Goal: Task Accomplishment & Management: Use online tool/utility

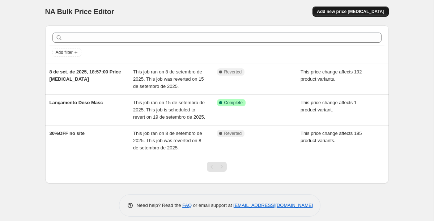
scroll to position [4, 0]
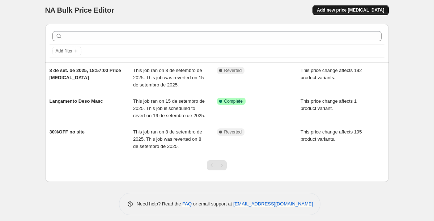
click at [347, 14] on button "Add new price [MEDICAL_DATA]" at bounding box center [351, 10] width 76 height 10
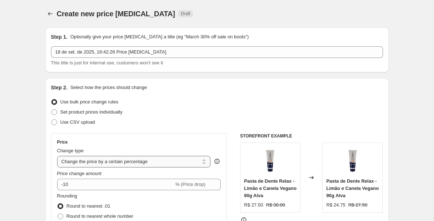
click at [110, 164] on select "Change the price to a certain amount Change the price by a certain amount Chang…" at bounding box center [134, 162] width 154 height 12
select select "bcap"
click at [57, 156] on select "Change the price to a certain amount Change the price by a certain amount Chang…" at bounding box center [134, 162] width 154 height 12
type input "-12.00"
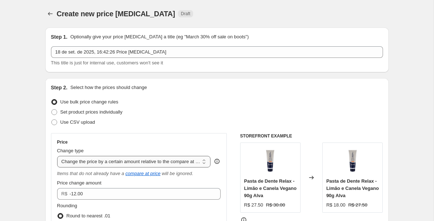
click at [130, 160] on select "Change the price to a certain amount Change the price by a certain amount Chang…" at bounding box center [134, 162] width 154 height 12
select select "pcap"
click at [57, 156] on select "Change the price to a certain amount Change the price by a certain amount Chang…" at bounding box center [134, 162] width 154 height 12
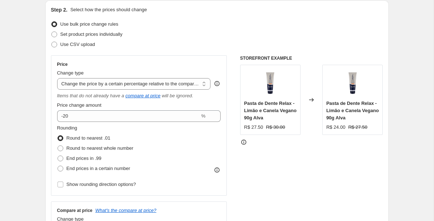
scroll to position [84, 0]
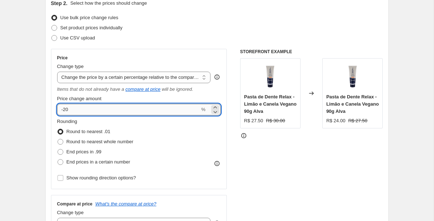
click at [127, 109] on input "-20" at bounding box center [128, 110] width 143 height 12
click at [127, 109] on input "-29" at bounding box center [128, 110] width 143 height 12
type input "20"
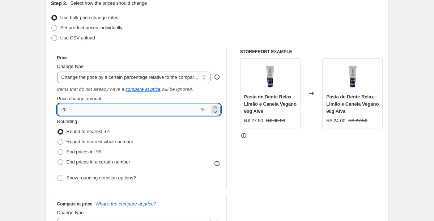
click at [64, 109] on input "20" at bounding box center [128, 110] width 143 height 12
drag, startPoint x: 92, startPoint y: 108, endPoint x: 54, endPoint y: 107, distance: 37.7
click at [54, 107] on div "Price Change type Change the price to a certain amount Change the price by a ce…" at bounding box center [139, 119] width 176 height 140
type input "-20"
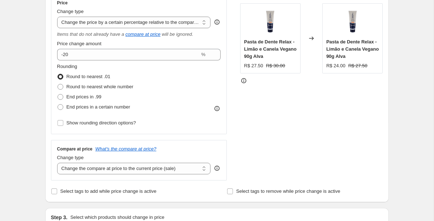
scroll to position [162, 0]
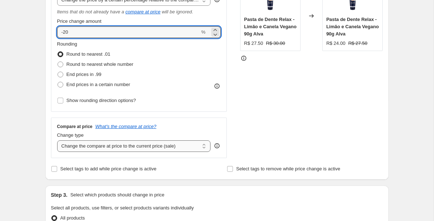
click at [83, 147] on select "Change the compare at price to the current price (sale) Change the compare at p…" at bounding box center [134, 146] width 154 height 12
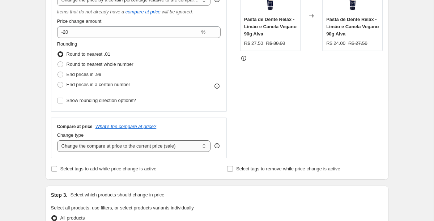
select select "no_change"
click at [57, 140] on select "Change the compare at price to the current price (sale) Change the compare at p…" at bounding box center [134, 146] width 154 height 12
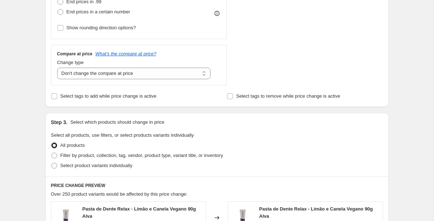
scroll to position [280, 0]
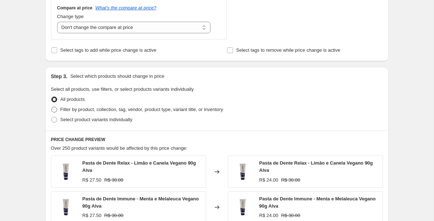
click at [60, 109] on label "Filter by product, collection, tag, vendor, product type, variant title, or inv…" at bounding box center [137, 110] width 172 height 10
click at [52, 107] on input "Filter by product, collection, tag, vendor, product type, variant title, or inv…" at bounding box center [51, 107] width 0 height 0
radio input "true"
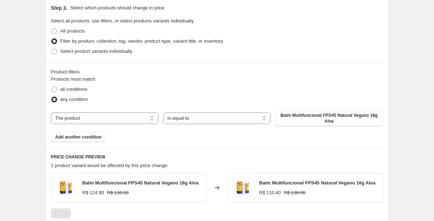
scroll to position [375, 0]
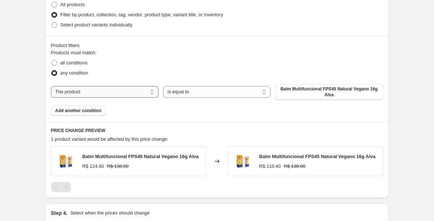
click at [79, 92] on select "The product The product's collection The product's tag The product's vendor The…" at bounding box center [104, 92] width 107 height 12
select select "collection"
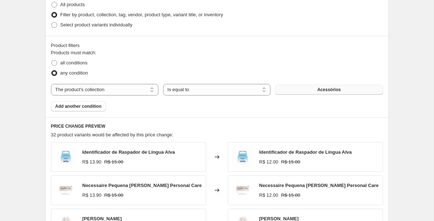
click at [335, 89] on span "Acessórios" at bounding box center [329, 90] width 24 height 6
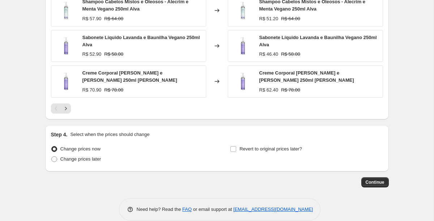
scroll to position [596, 0]
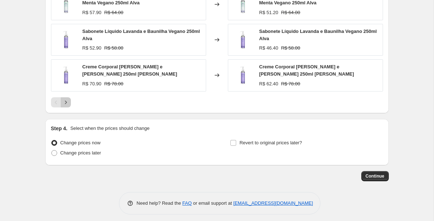
click at [69, 100] on icon "Next" at bounding box center [65, 102] width 7 height 7
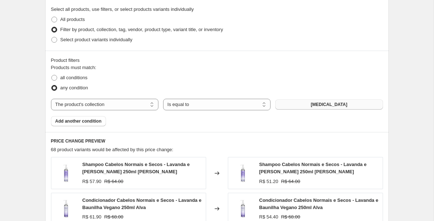
scroll to position [359, 0]
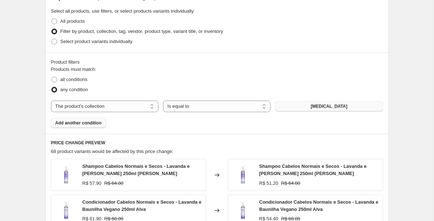
click at [81, 122] on span "Add another condition" at bounding box center [78, 123] width 46 height 6
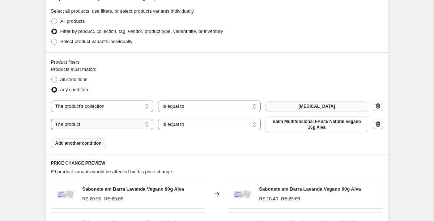
click at [96, 126] on select "The product The product's collection The product's tag The product's vendor The…" at bounding box center [102, 125] width 103 height 12
select select "collection"
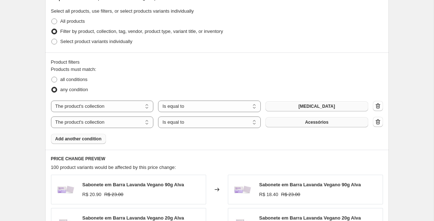
click at [321, 123] on span "Acessórios" at bounding box center [317, 122] width 24 height 6
click at [69, 138] on span "Add another condition" at bounding box center [78, 139] width 46 height 6
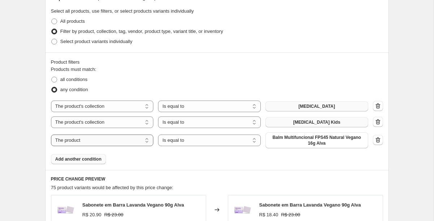
click at [80, 139] on select "The product The product's collection The product's tag The product's vendor The…" at bounding box center [102, 141] width 103 height 12
select select "collection"
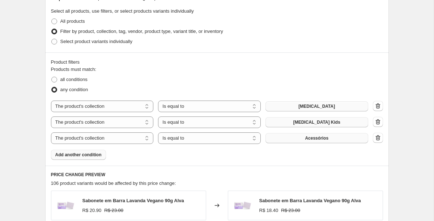
click at [315, 136] on span "Acessórios" at bounding box center [317, 138] width 24 height 6
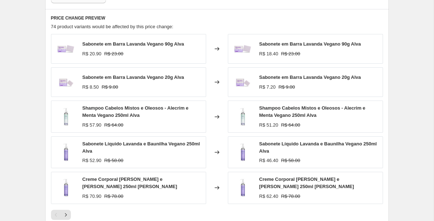
scroll to position [521, 0]
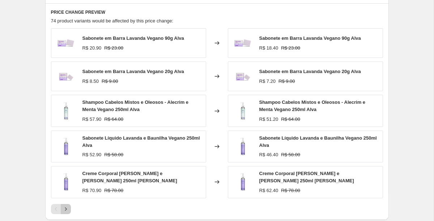
click at [67, 208] on icon "Next" at bounding box center [65, 209] width 7 height 7
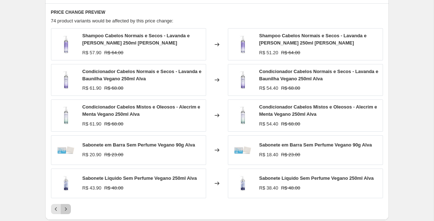
drag, startPoint x: 64, startPoint y: 208, endPoint x: 105, endPoint y: 126, distance: 92.1
click at [64, 207] on icon "Next" at bounding box center [65, 209] width 7 height 7
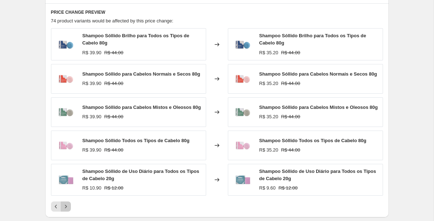
click at [66, 210] on icon "Next" at bounding box center [65, 206] width 7 height 7
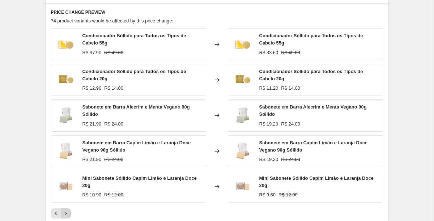
click at [66, 212] on icon "Next" at bounding box center [65, 213] width 7 height 7
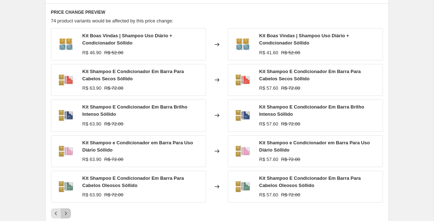
click at [66, 212] on icon "Next" at bounding box center [65, 213] width 7 height 7
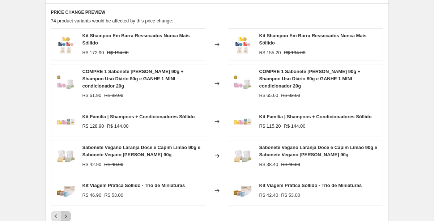
click at [66, 212] on button "Next" at bounding box center [66, 216] width 10 height 10
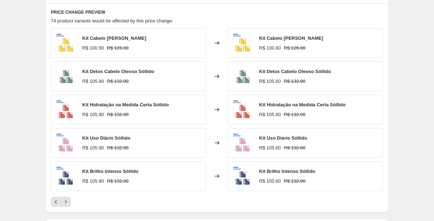
click at [66, 212] on div "PRICE CHANGE PREVIEW 74 product variants would be affected by this price change…" at bounding box center [217, 108] width 344 height 210
click at [67, 204] on icon "Next" at bounding box center [65, 201] width 7 height 7
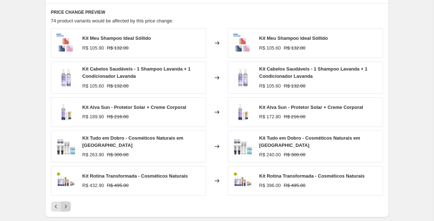
click at [67, 204] on icon "Next" at bounding box center [65, 206] width 7 height 7
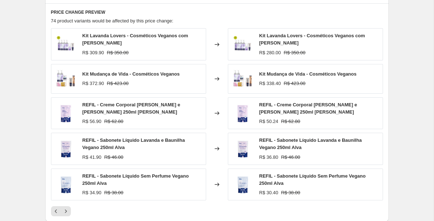
click at [67, 204] on div "Kit Lavanda Lovers - Cosméticos Veganos com Lavanda R$ 309.90 R$ 350.00 Changed…" at bounding box center [217, 122] width 332 height 188
click at [66, 208] on icon "Next" at bounding box center [65, 211] width 7 height 7
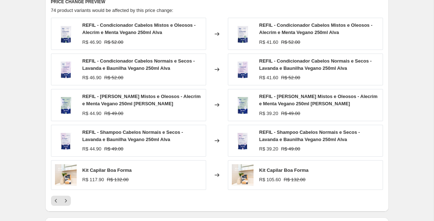
scroll to position [532, 0]
click at [65, 202] on icon "Next" at bounding box center [65, 200] width 7 height 7
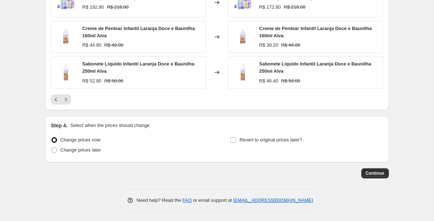
scroll to position [632, 0]
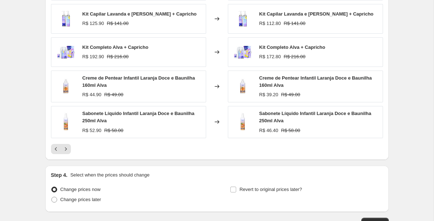
scroll to position [585, 0]
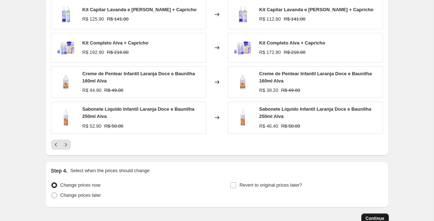
click at [374, 216] on span "Continue" at bounding box center [375, 219] width 19 height 6
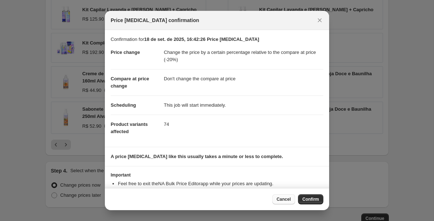
click at [288, 202] on button "Cancel" at bounding box center [283, 199] width 23 height 10
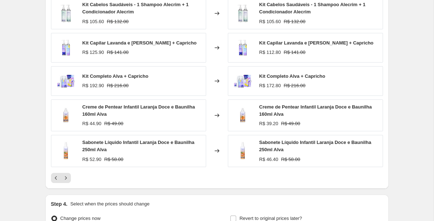
scroll to position [632, 0]
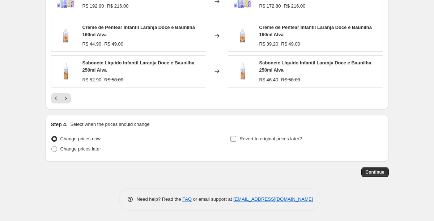
click at [291, 139] on span "Revert to original prices later?" at bounding box center [271, 138] width 63 height 5
click at [236, 139] on input "Revert to original prices later?" at bounding box center [234, 139] width 6 height 6
checkbox input "true"
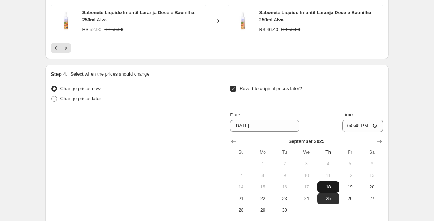
scroll to position [697, 0]
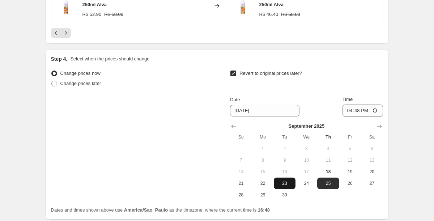
click at [286, 181] on span "23" at bounding box center [285, 184] width 16 height 6
type input "[DATE]"
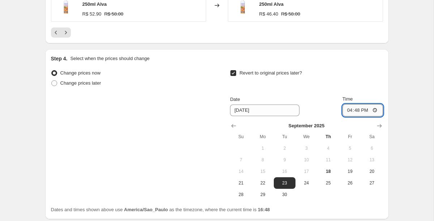
click at [363, 111] on input "16:48" at bounding box center [363, 110] width 41 height 12
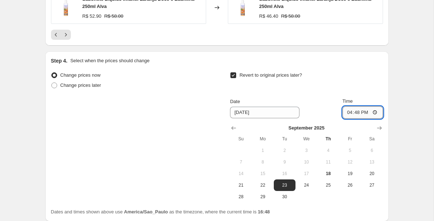
scroll to position [695, 0]
click at [358, 113] on input "16:48" at bounding box center [363, 112] width 41 height 12
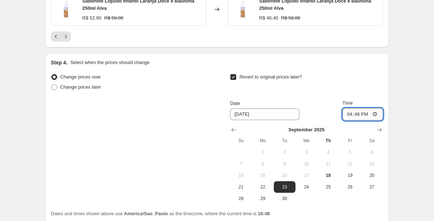
click at [358, 113] on input "16:48" at bounding box center [363, 114] width 41 height 12
type input "23:09"
type input "23:59"
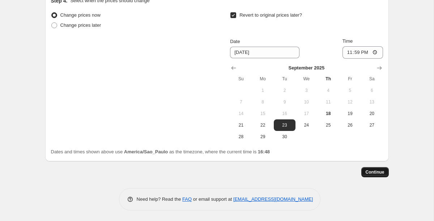
click at [376, 168] on button "Continue" at bounding box center [376, 172] width 28 height 10
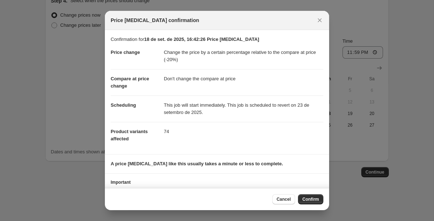
scroll to position [31, 0]
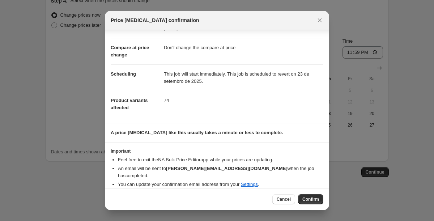
click at [307, 203] on button "Confirm" at bounding box center [310, 199] width 25 height 10
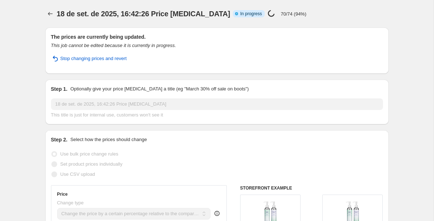
select select "pcap"
select select "no_change"
select select "collection"
